Goal: Information Seeking & Learning: Learn about a topic

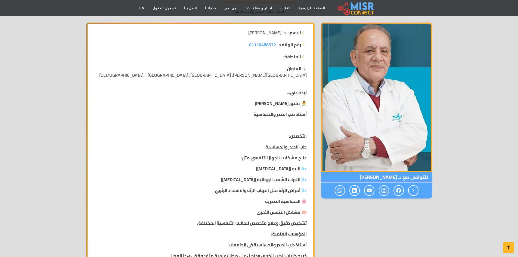
scroll to position [82, 0]
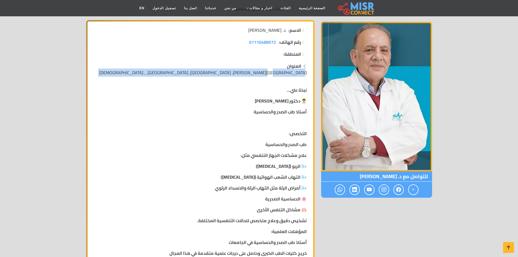
drag, startPoint x: 301, startPoint y: 73, endPoint x: 215, endPoint y: 79, distance: 86.4
click at [267, 73] on span "[GEOGRAPHIC_DATA][PERSON_NAME]، [GEOGRAPHIC_DATA]، [GEOGRAPHIC_DATA], , [DEMOGR…" at bounding box center [203, 73] width 208 height 8
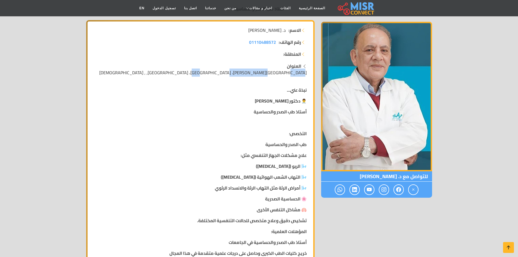
click at [242, 75] on span "[GEOGRAPHIC_DATA][PERSON_NAME]، [GEOGRAPHIC_DATA]، [GEOGRAPHIC_DATA], , [DEMOGR…" at bounding box center [203, 73] width 208 height 8
click at [233, 75] on span "[GEOGRAPHIC_DATA][PERSON_NAME]، [GEOGRAPHIC_DATA]، [GEOGRAPHIC_DATA], , [DEMOGR…" at bounding box center [203, 73] width 208 height 8
drag, startPoint x: 305, startPoint y: 112, endPoint x: 233, endPoint y: 112, distance: 71.8
click at [246, 110] on p "أستاذ طب الصدر والحساسية" at bounding box center [200, 112] width 213 height 7
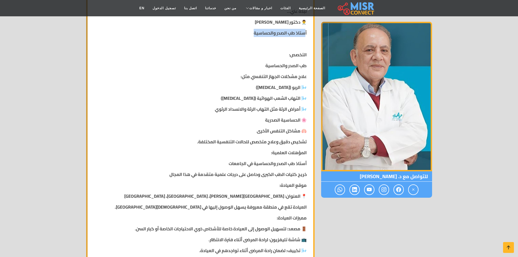
scroll to position [163, 0]
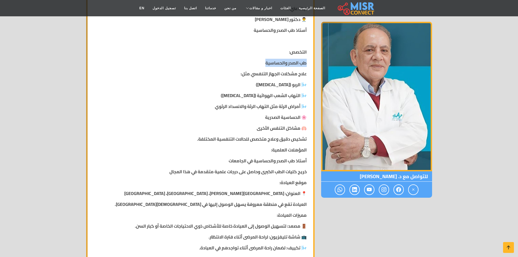
drag, startPoint x: 289, startPoint y: 62, endPoint x: 255, endPoint y: 62, distance: 33.5
click at [255, 62] on p "طب الصدر والحساسية" at bounding box center [200, 63] width 213 height 7
drag, startPoint x: 294, startPoint y: 72, endPoint x: 241, endPoint y: 76, distance: 52.9
click at [241, 76] on strong "علاج مشكلات الجهاز التنفسي مثل:" at bounding box center [274, 74] width 66 height 8
drag, startPoint x: 296, startPoint y: 87, endPoint x: 275, endPoint y: 88, distance: 21.0
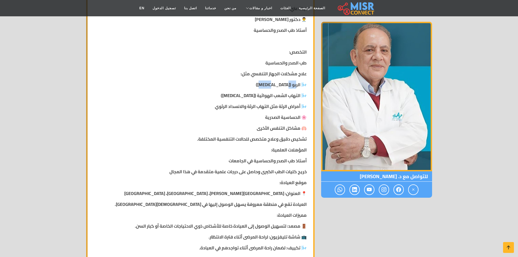
click at [275, 88] on strong "🌬️ الربو ([MEDICAL_DATA])" at bounding box center [281, 85] width 51 height 8
drag, startPoint x: 281, startPoint y: 98, endPoint x: 259, endPoint y: 98, distance: 22.0
click at [259, 98] on strong "🌬️ التهاب الشعب الهوائية ([MEDICAL_DATA])" at bounding box center [264, 95] width 86 height 8
drag, startPoint x: 286, startPoint y: 107, endPoint x: 221, endPoint y: 109, distance: 65.6
click at [221, 109] on strong "🌬️ أمراض الرئة مثل التهاب الرئة والانسداد الرئوي" at bounding box center [261, 106] width 92 height 8
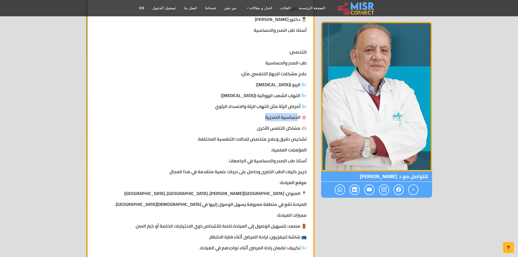
drag, startPoint x: 296, startPoint y: 117, endPoint x: 256, endPoint y: 117, distance: 39.4
click at [256, 117] on p "🌸 الحساسية الصدرية" at bounding box center [200, 117] width 213 height 7
drag, startPoint x: 288, startPoint y: 126, endPoint x: 242, endPoint y: 127, distance: 45.4
click at [242, 127] on p "🫁 مشاكل التنفس الأخرى" at bounding box center [200, 128] width 213 height 7
drag, startPoint x: 298, startPoint y: 140, endPoint x: 197, endPoint y: 135, distance: 101.1
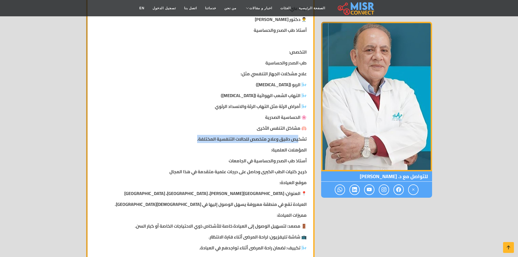
click at [197, 135] on div "نبذة عني... 👨‍⚕️ دكتور [PERSON_NAME] طب الصدر والحساسية التخصص: طب الصدر والحسا…" at bounding box center [200, 197] width 219 height 392
drag, startPoint x: 280, startPoint y: 151, endPoint x: 251, endPoint y: 151, distance: 28.6
click at [252, 151] on p "المؤهلات العلمية:" at bounding box center [200, 150] width 213 height 7
drag, startPoint x: 285, startPoint y: 166, endPoint x: 241, endPoint y: 160, distance: 44.5
click at [242, 160] on div "نبذة عني... 👨‍⚕️ دكتور [PERSON_NAME] طب الصدر والحساسية التخصص: طب الصدر والحسا…" at bounding box center [200, 197] width 219 height 392
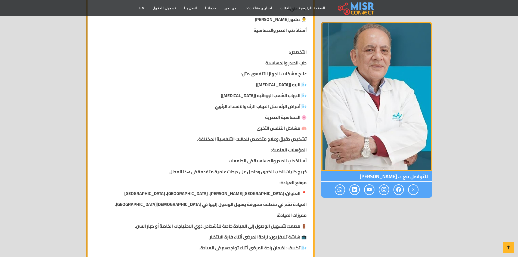
click at [290, 171] on strong "خريج كليات الطب الكبرى وحاصل على درجات علمية متقدمة في هذا المجال" at bounding box center [237, 172] width 137 height 8
drag, startPoint x: 301, startPoint y: 171, endPoint x: 225, endPoint y: 163, distance: 75.8
click at [225, 163] on div "نبذة عني... 👨‍⚕️ دكتور [PERSON_NAME] طب الصدر والحساسية التخصص: طب الصدر والحسا…" at bounding box center [200, 197] width 219 height 392
click at [285, 168] on strong "خريج كليات الطب الكبرى وحاصل على درجات علمية متقدمة في هذا المجال" at bounding box center [237, 172] width 137 height 8
drag, startPoint x: 303, startPoint y: 160, endPoint x: 222, endPoint y: 157, distance: 81.1
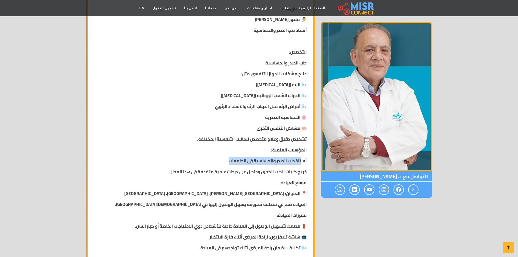
click at [222, 157] on div "نبذة عني... 👨‍⚕️ دكتور [PERSON_NAME] طب الصدر والحساسية التخصص: طب الصدر والحسا…" at bounding box center [200, 197] width 219 height 392
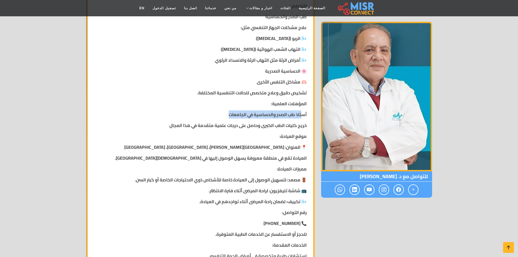
scroll to position [218, 0]
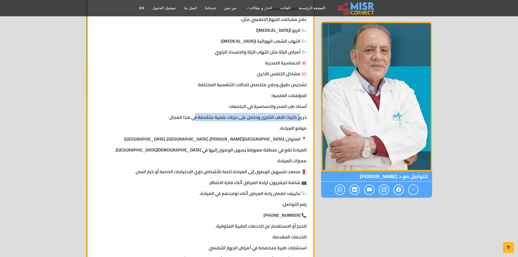
drag, startPoint x: 300, startPoint y: 118, endPoint x: 186, endPoint y: 109, distance: 114.6
click at [188, 111] on div "نبذة عني... 👨‍⚕️ دكتور [PERSON_NAME] طب الصدر والحساسية التخصص: طب الصدر والحسا…" at bounding box center [200, 142] width 219 height 392
drag, startPoint x: 281, startPoint y: 140, endPoint x: 230, endPoint y: 141, distance: 51.1
click at [230, 141] on strong "📍 العنوان: [GEOGRAPHIC_DATA][PERSON_NAME]، [GEOGRAPHIC_DATA]، [GEOGRAPHIC_DATA]" at bounding box center [215, 139] width 182 height 8
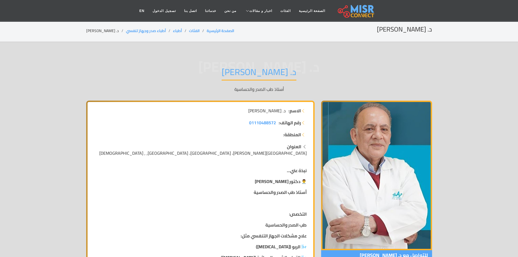
scroll to position [0, 0]
